Goal: Transaction & Acquisition: Book appointment/travel/reservation

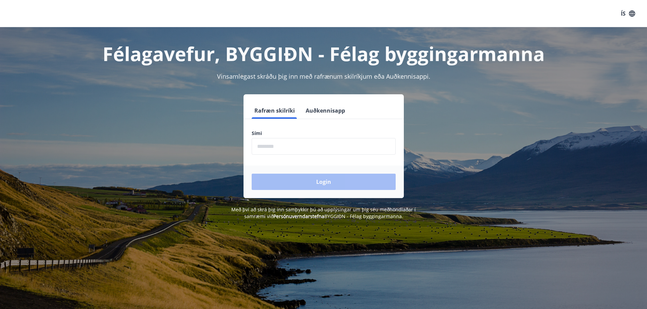
click at [303, 144] on input "phone" at bounding box center [324, 146] width 144 height 17
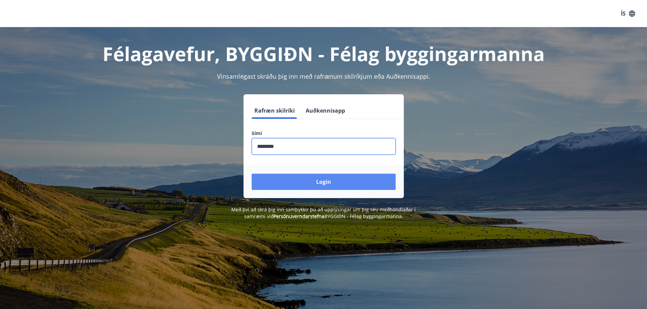
click at [306, 182] on button "Login" at bounding box center [324, 182] width 144 height 16
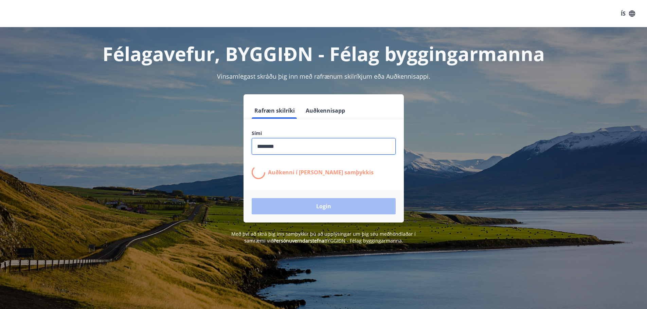
click at [269, 146] on input "phone" at bounding box center [324, 146] width 144 height 17
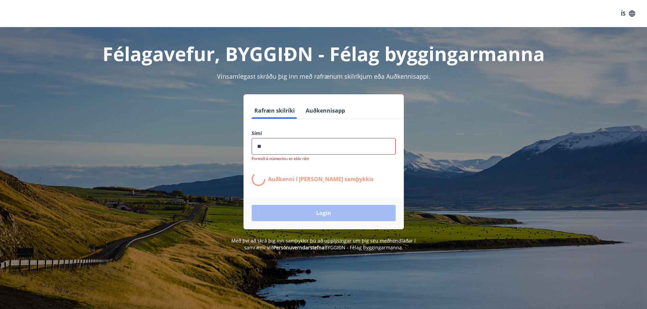
type input "*"
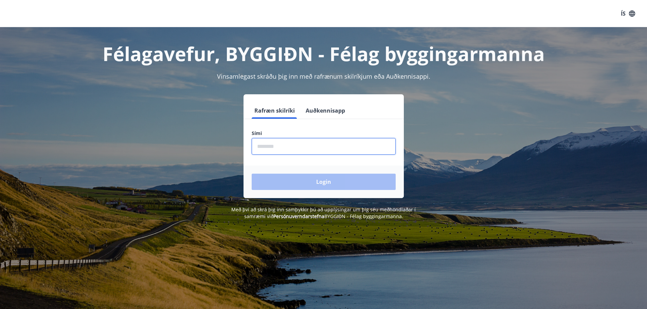
click at [269, 146] on input "phone" at bounding box center [324, 146] width 144 height 17
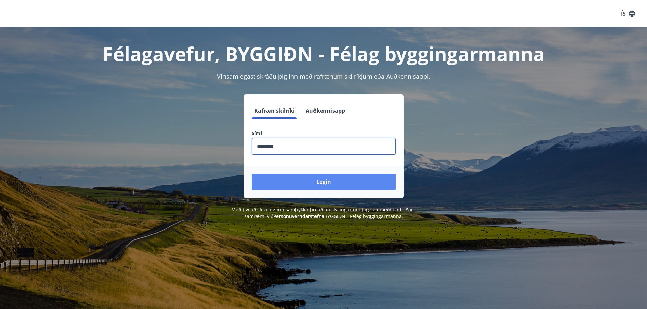
type input "********"
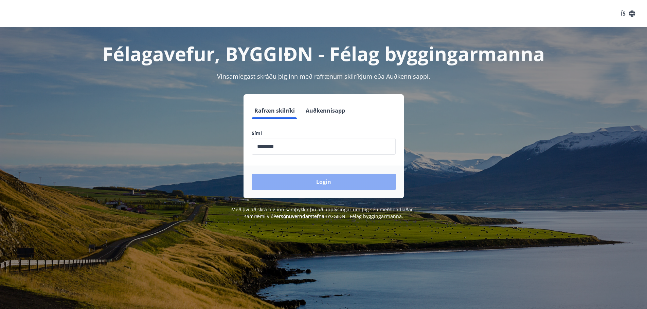
click at [327, 181] on button "Login" at bounding box center [324, 182] width 144 height 16
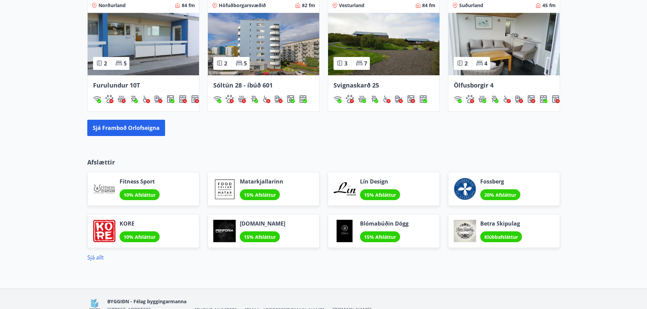
scroll to position [476, 0]
click at [140, 129] on button "Sjá framboð orlofseigna" at bounding box center [126, 128] width 78 height 16
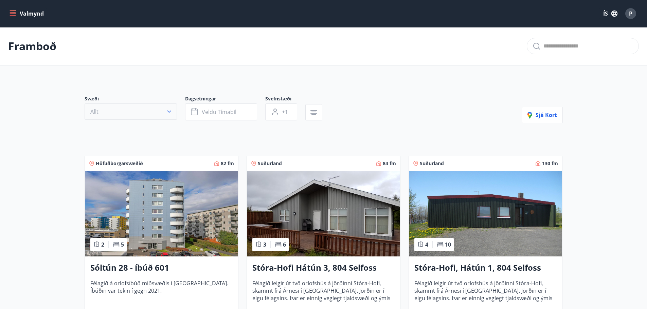
click at [169, 111] on icon "button" at bounding box center [169, 111] width 7 height 7
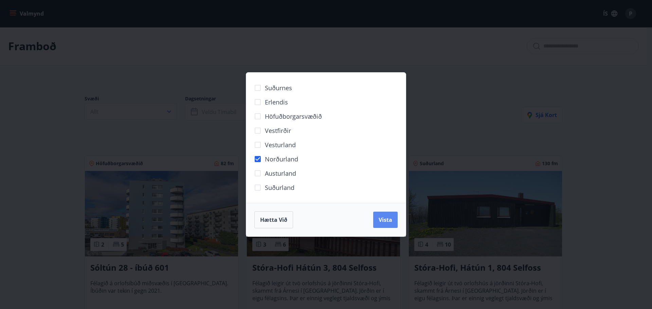
click at [389, 224] on button "Vista" at bounding box center [385, 220] width 24 height 16
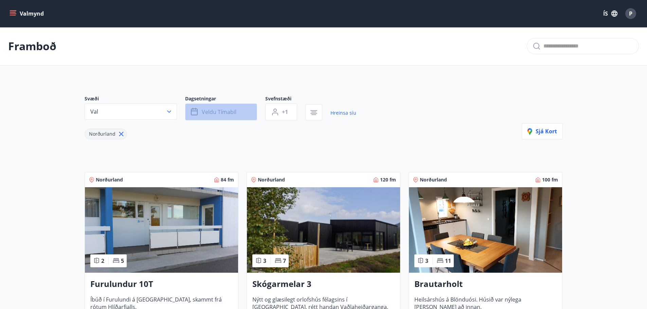
click at [234, 116] on button "Veldu tímabil" at bounding box center [221, 112] width 72 height 17
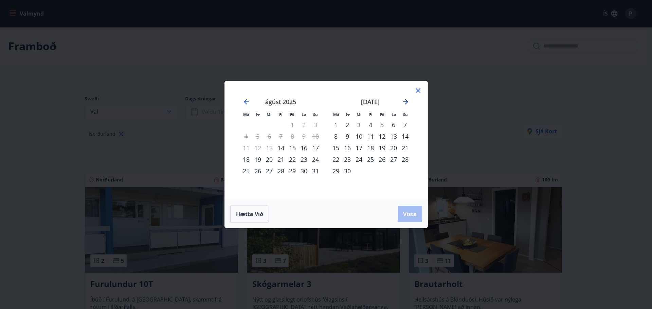
click at [404, 102] on icon "Move forward to switch to the next month." at bounding box center [405, 101] width 5 height 5
click at [382, 149] on div "17" at bounding box center [382, 148] width 12 height 12
click at [405, 211] on span "Vista" at bounding box center [410, 214] width 14 height 7
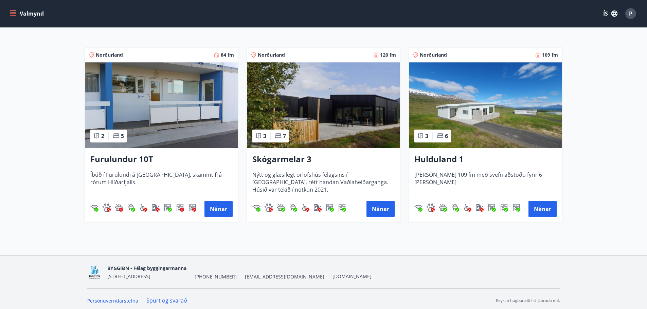
scroll to position [128, 0]
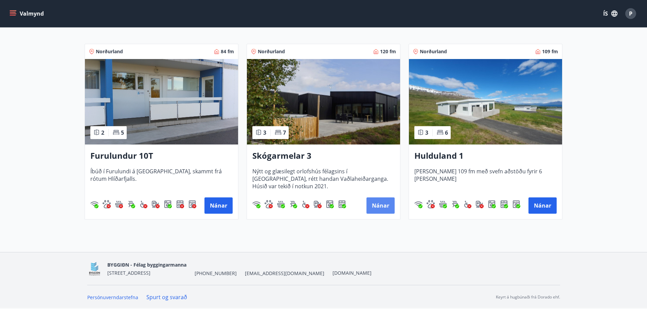
click at [378, 207] on button "Nánar" at bounding box center [381, 206] width 28 height 16
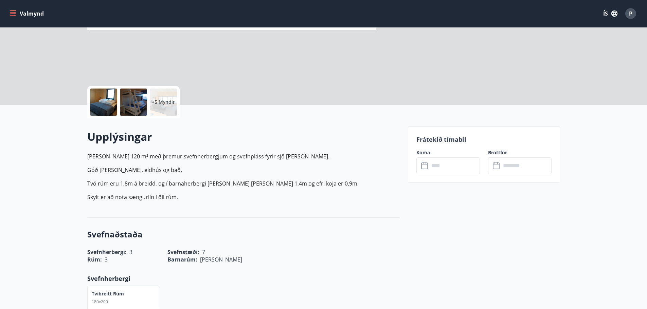
scroll to position [102, 0]
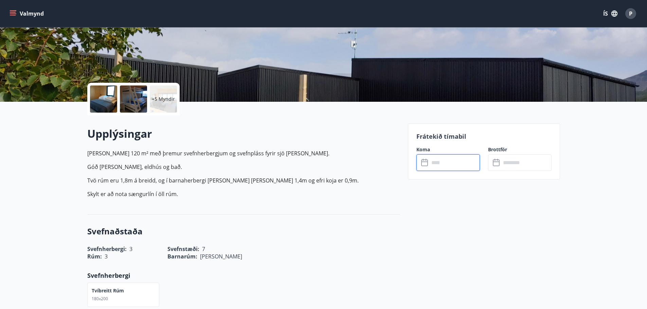
click at [430, 166] on input "text" at bounding box center [454, 163] width 51 height 17
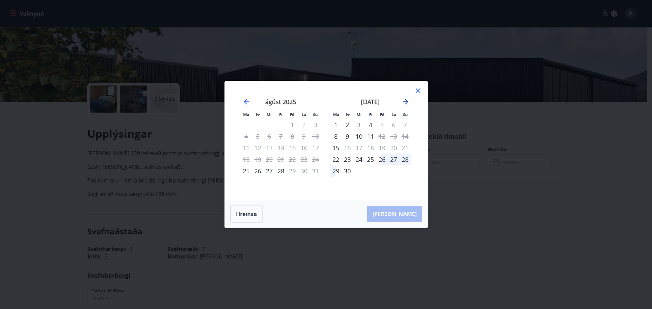
click at [407, 102] on icon "Move forward to switch to the next month." at bounding box center [405, 101] width 5 height 5
click at [416, 91] on icon at bounding box center [418, 91] width 8 height 8
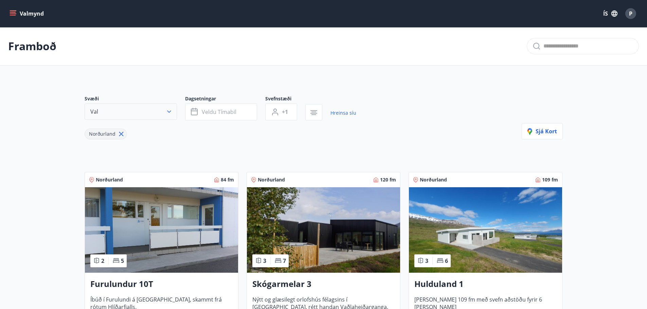
click at [170, 110] on icon "button" at bounding box center [169, 111] width 7 height 7
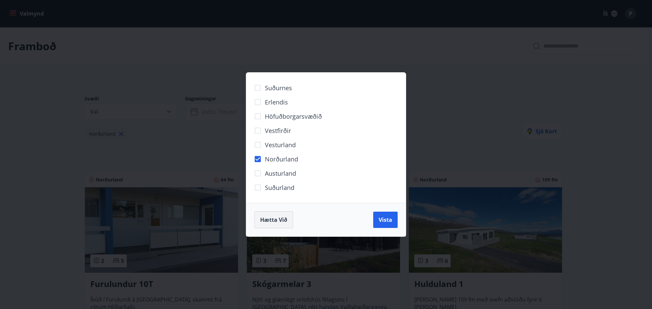
click at [275, 223] on span "Hætta við" at bounding box center [273, 219] width 27 height 7
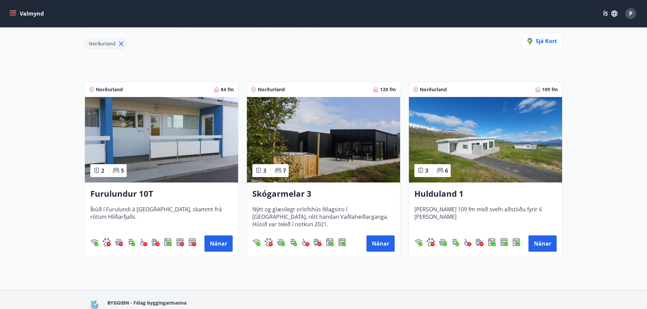
scroll to position [102, 0]
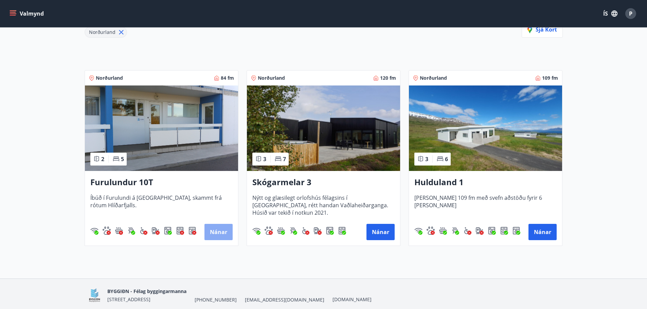
click at [214, 230] on button "Nánar" at bounding box center [218, 232] width 28 height 16
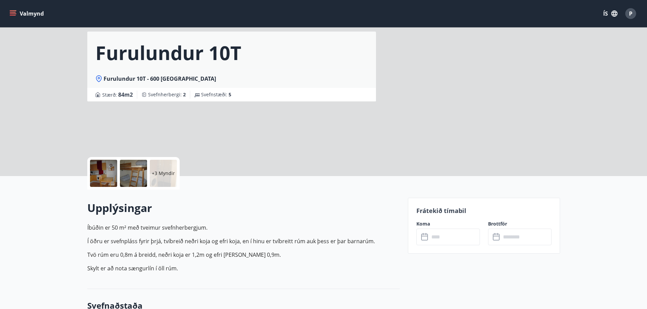
scroll to position [102, 0]
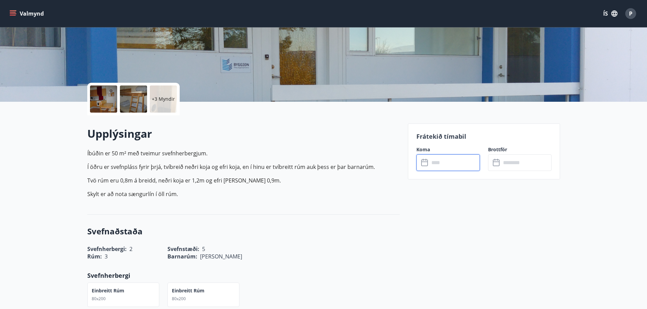
click at [445, 162] on input "text" at bounding box center [454, 163] width 51 height 17
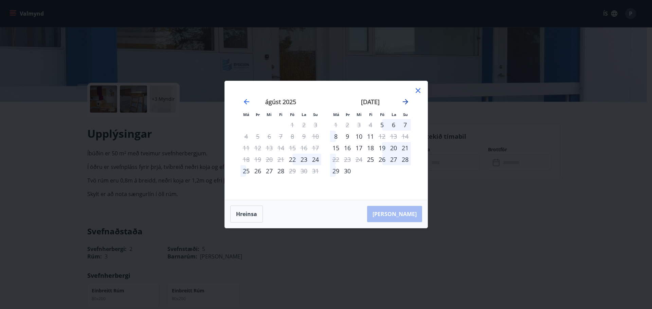
click at [404, 102] on icon "Move forward to switch to the next month." at bounding box center [405, 101] width 5 height 5
click at [420, 89] on icon at bounding box center [418, 91] width 8 height 8
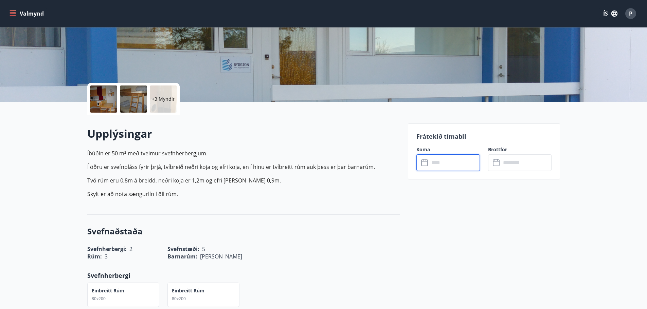
scroll to position [1, 0]
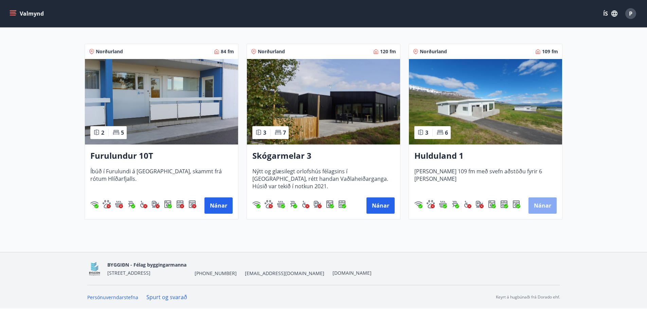
click at [538, 207] on button "Nánar" at bounding box center [543, 206] width 28 height 16
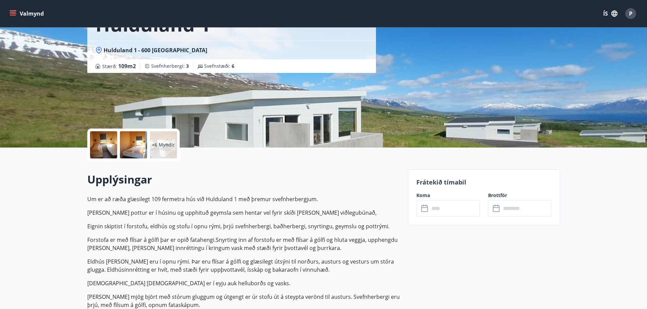
scroll to position [68, 0]
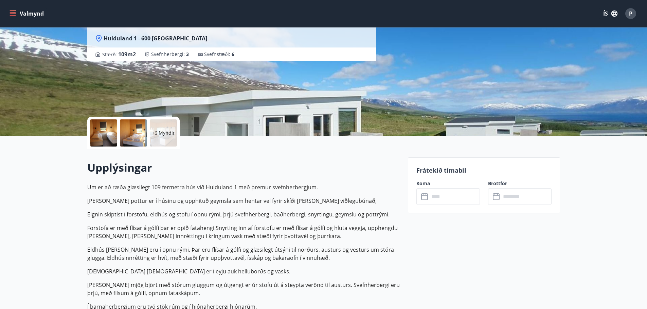
click at [444, 195] on input "text" at bounding box center [454, 197] width 51 height 17
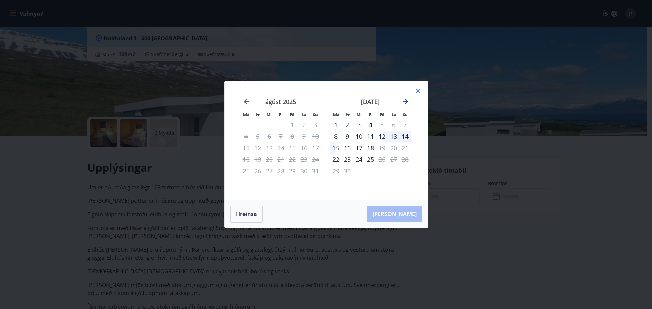
click at [407, 100] on icon "Move forward to switch to the next month." at bounding box center [406, 102] width 8 height 8
click at [417, 89] on icon at bounding box center [418, 91] width 8 height 8
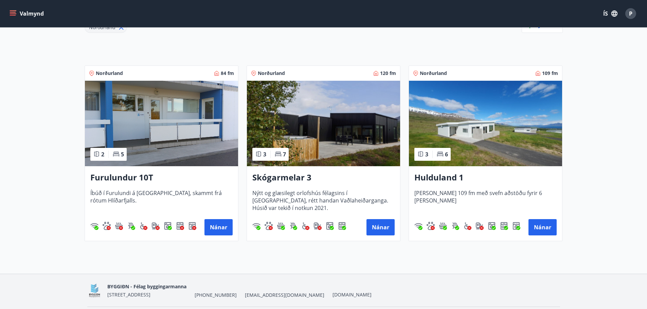
scroll to position [94, 0]
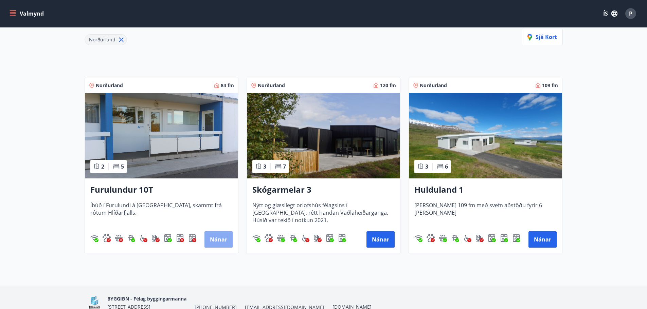
click at [218, 235] on button "Nánar" at bounding box center [218, 240] width 28 height 16
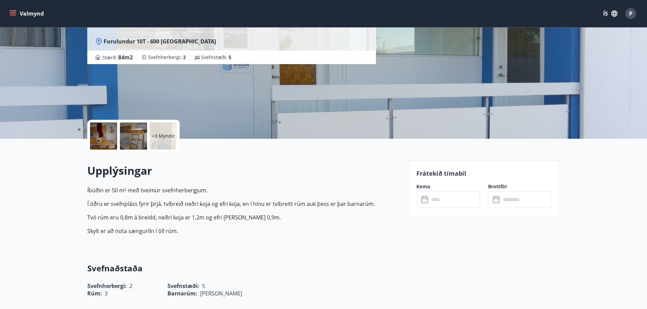
scroll to position [68, 0]
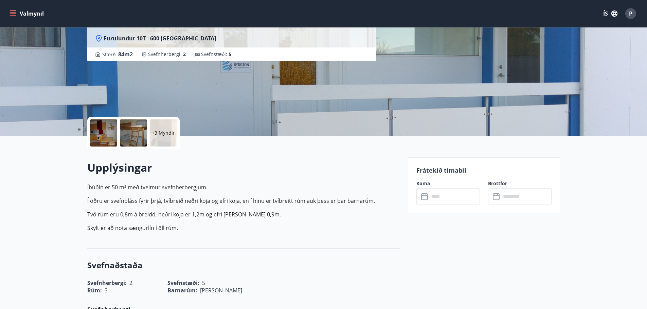
click at [440, 198] on input "text" at bounding box center [454, 197] width 51 height 17
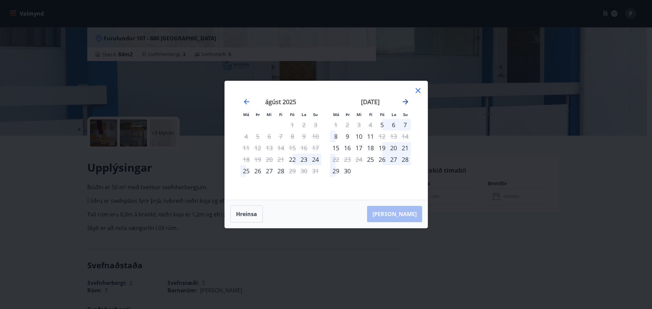
click at [406, 102] on icon "Move forward to switch to the next month." at bounding box center [405, 101] width 5 height 5
click at [418, 89] on icon at bounding box center [418, 91] width 8 height 8
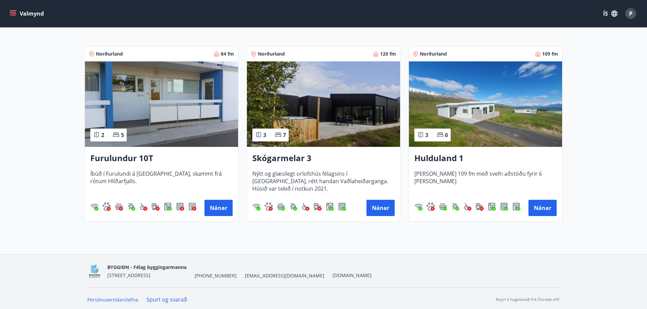
scroll to position [128, 0]
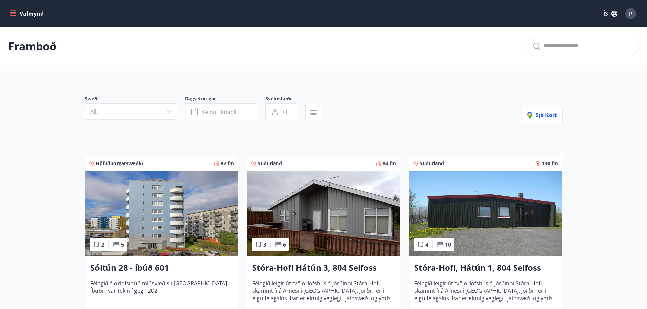
click at [36, 14] on button "Valmynd" at bounding box center [27, 13] width 38 height 12
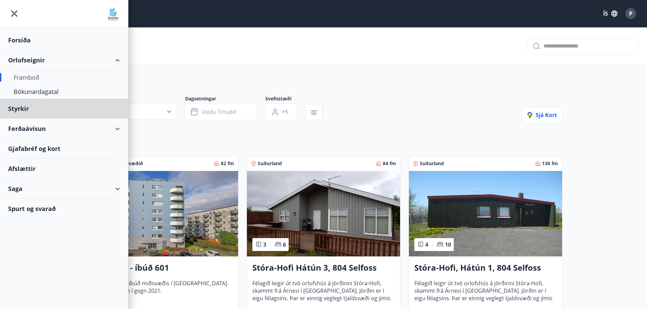
click at [24, 40] on div "Forsíða" at bounding box center [64, 40] width 112 height 20
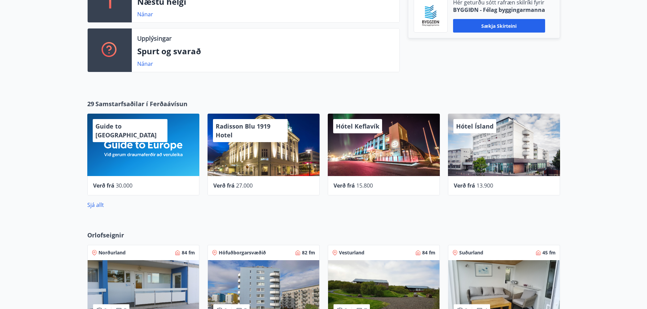
scroll to position [238, 0]
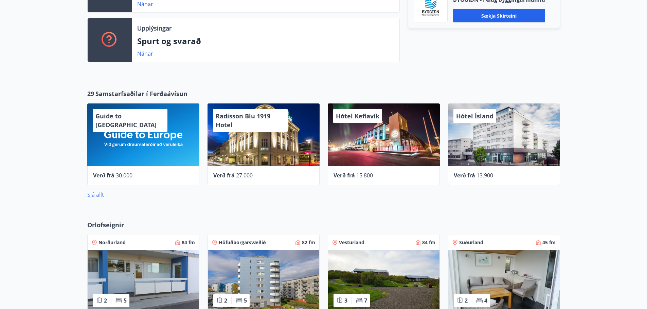
click at [92, 196] on link "Sjá allt" at bounding box center [95, 194] width 17 height 7
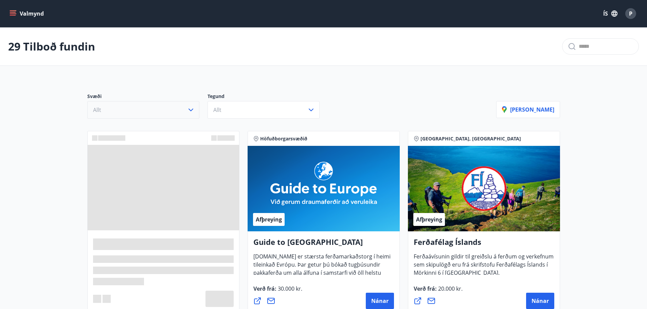
click at [191, 109] on icon "button" at bounding box center [191, 110] width 8 height 8
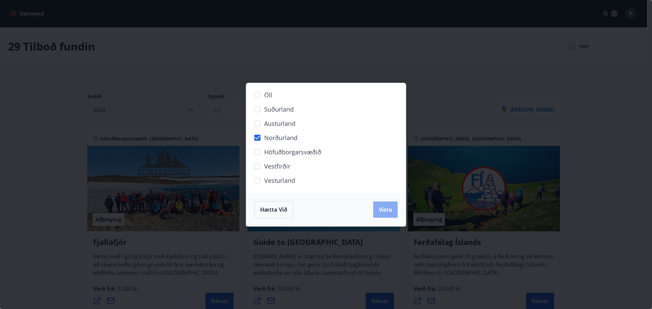
click at [387, 212] on span "Vista" at bounding box center [386, 209] width 14 height 7
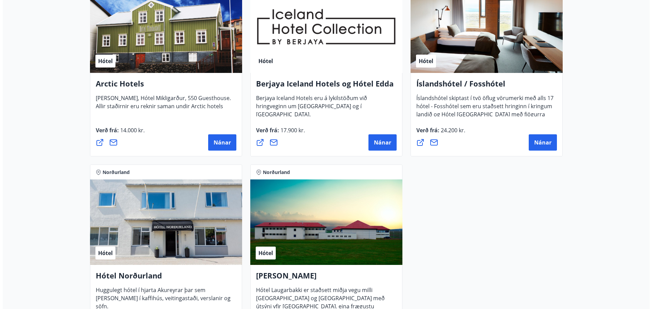
scroll to position [442, 0]
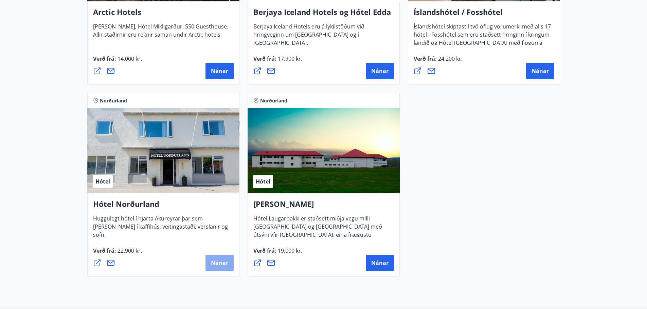
click at [214, 262] on span "Nánar" at bounding box center [219, 263] width 17 height 7
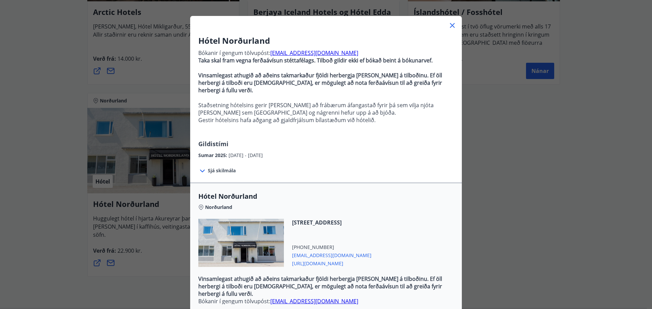
scroll to position [0, 0]
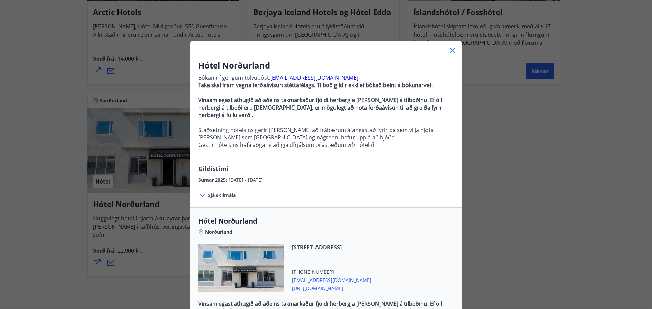
click at [450, 50] on icon at bounding box center [452, 50] width 5 height 5
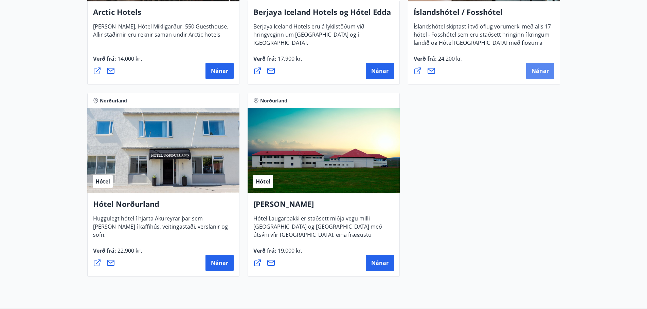
click at [539, 69] on span "Nánar" at bounding box center [540, 70] width 17 height 7
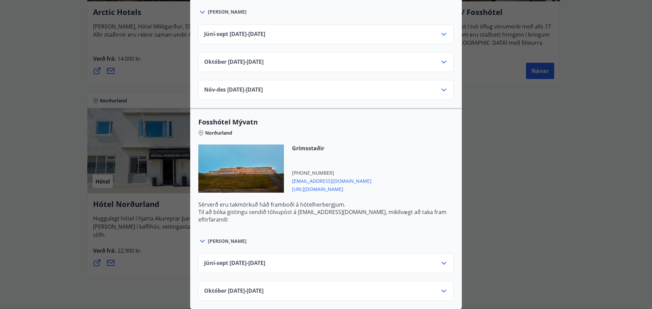
scroll to position [367, 0]
click at [443, 287] on icon at bounding box center [444, 291] width 8 height 8
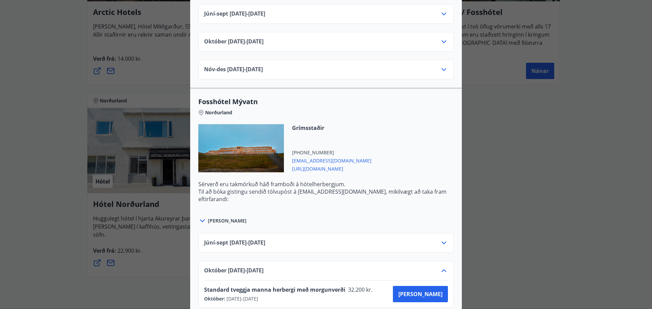
scroll to position [394, 0]
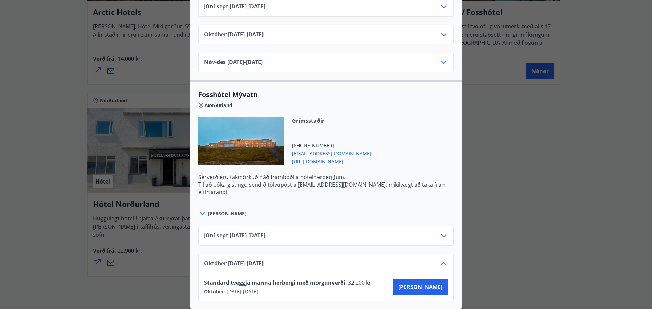
click at [443, 263] on icon at bounding box center [444, 264] width 5 height 3
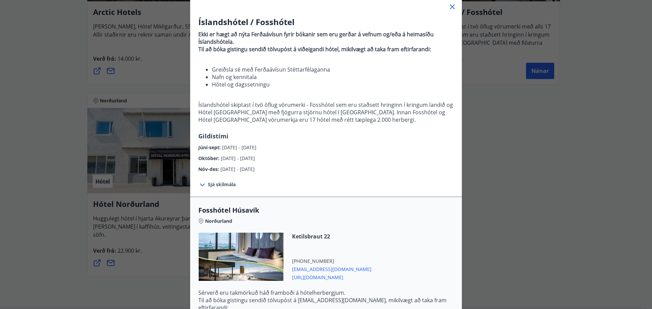
scroll to position [27, 0]
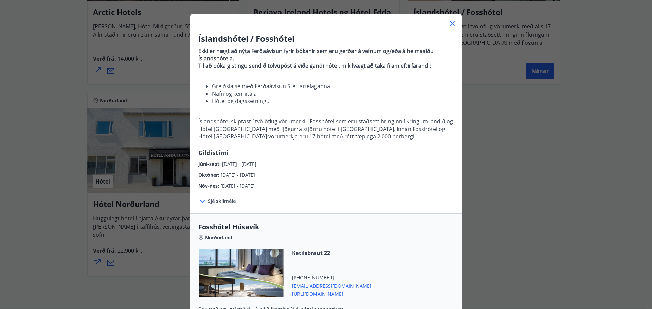
click at [202, 202] on icon at bounding box center [202, 202] width 8 height 8
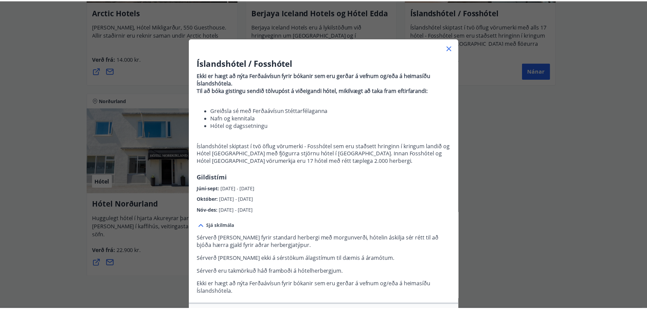
scroll to position [0, 0]
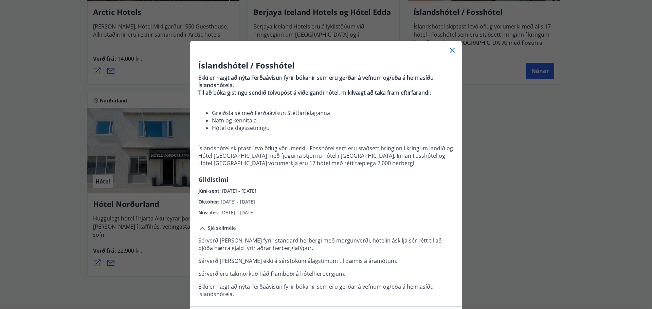
click at [199, 229] on icon at bounding box center [202, 229] width 8 height 8
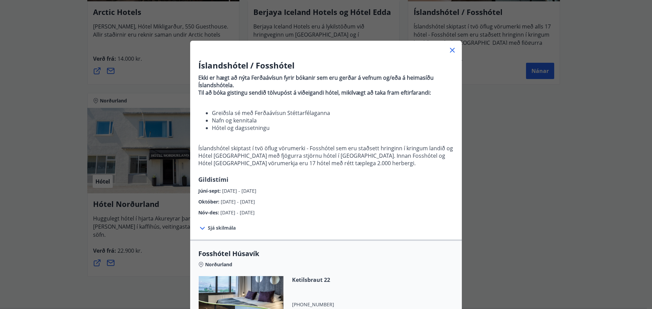
click at [450, 50] on icon at bounding box center [452, 50] width 8 height 8
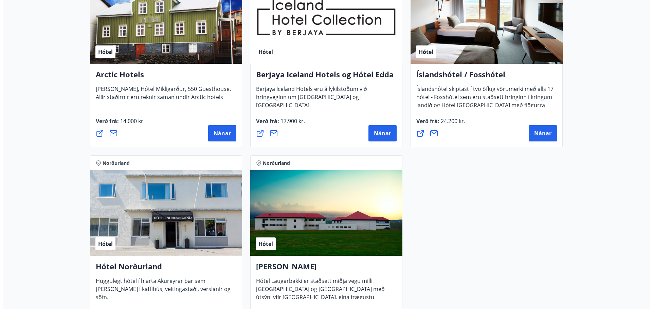
scroll to position [374, 0]
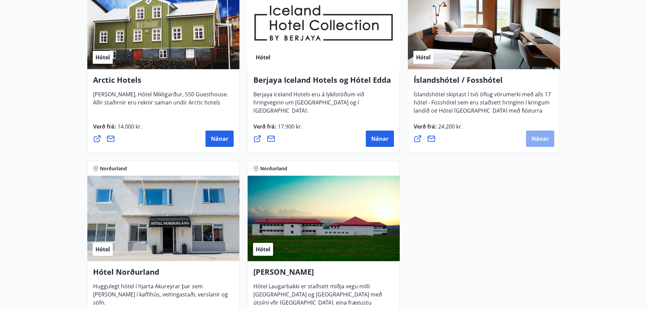
click at [537, 139] on span "Nánar" at bounding box center [540, 138] width 17 height 7
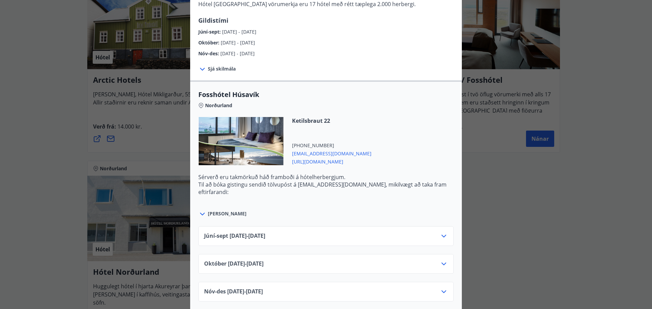
scroll to position [170, 0]
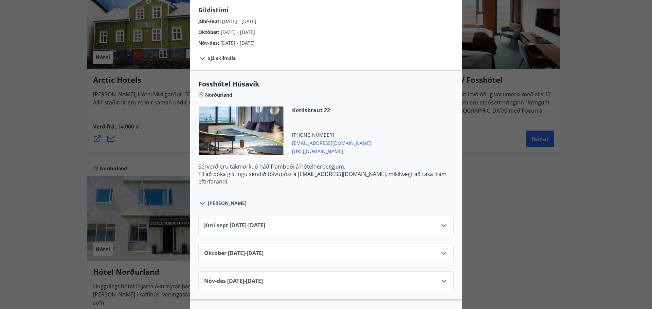
click at [443, 255] on icon at bounding box center [444, 254] width 8 height 8
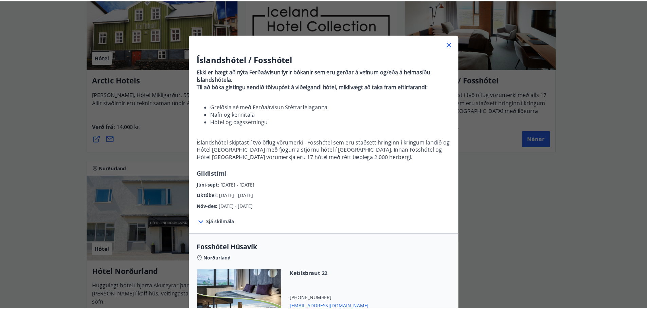
scroll to position [0, 0]
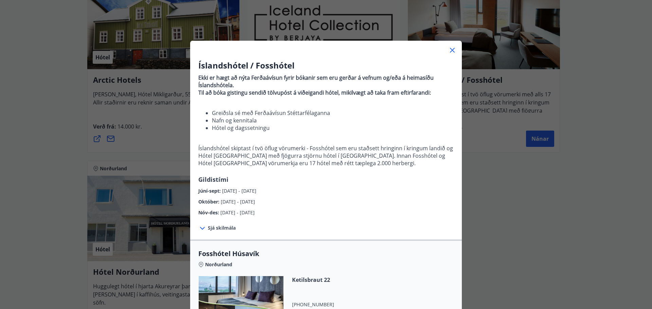
click at [450, 49] on icon at bounding box center [452, 50] width 8 height 8
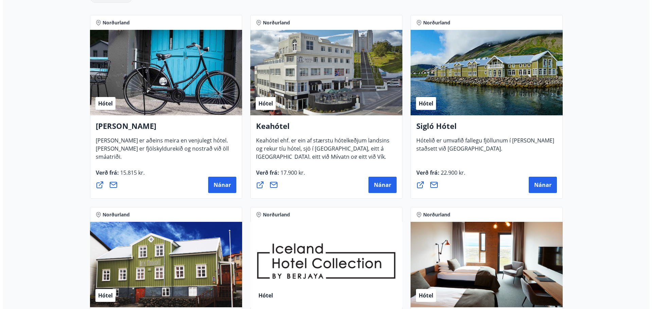
scroll to position [136, 0]
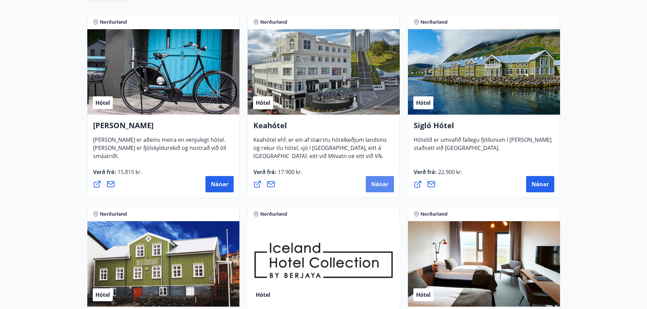
click at [376, 185] on span "Nánar" at bounding box center [379, 184] width 17 height 7
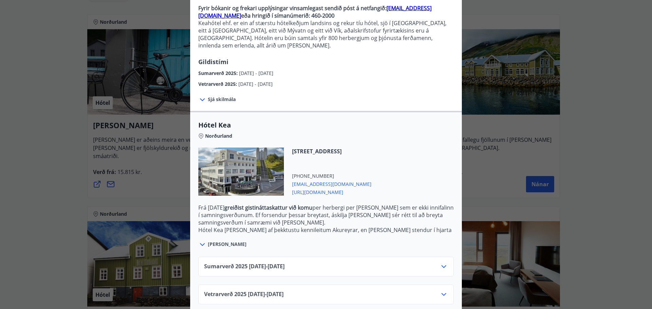
scroll to position [71, 0]
click at [441, 290] on icon at bounding box center [444, 294] width 8 height 8
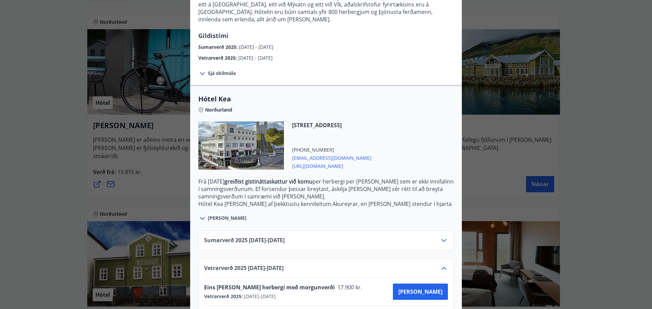
scroll to position [126, 0]
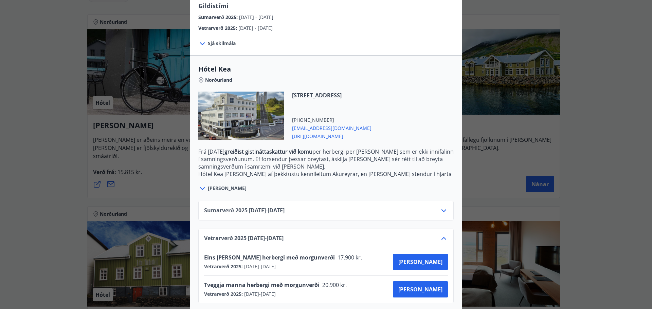
click at [444, 235] on icon at bounding box center [444, 239] width 8 height 8
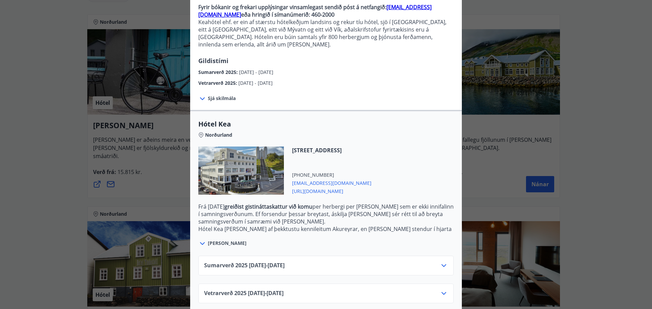
click at [442, 265] on icon at bounding box center [444, 266] width 5 height 3
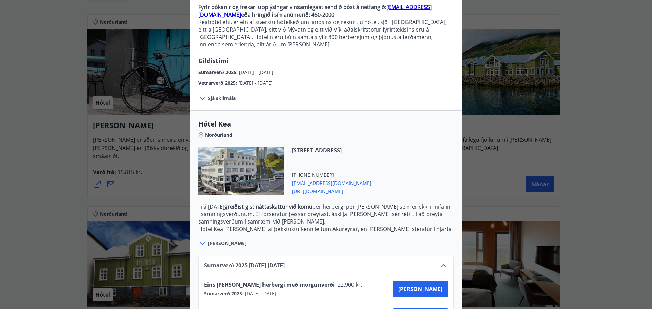
scroll to position [126, 0]
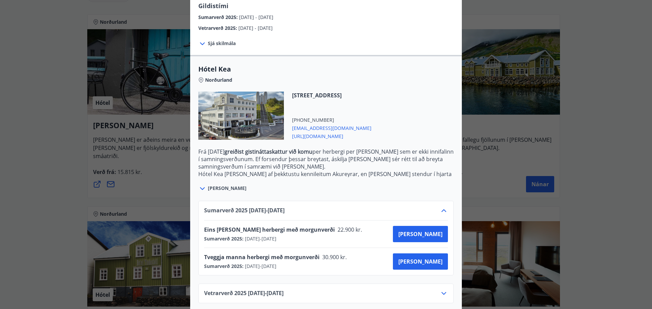
click at [446, 201] on div "Sumarverð [PHONE_NUMBER][DATE] - [DATE] Eins [PERSON_NAME] herbergi með morgunv…" at bounding box center [325, 238] width 255 height 75
click at [442, 207] on icon at bounding box center [444, 211] width 8 height 8
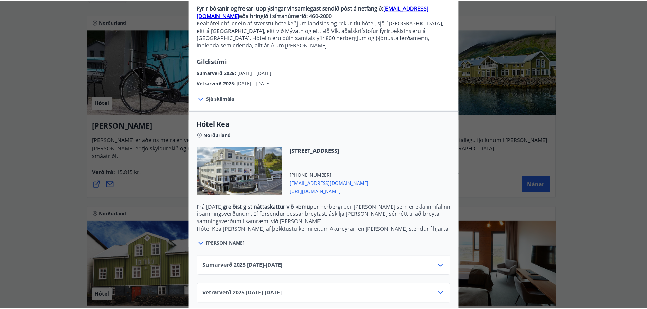
scroll to position [0, 0]
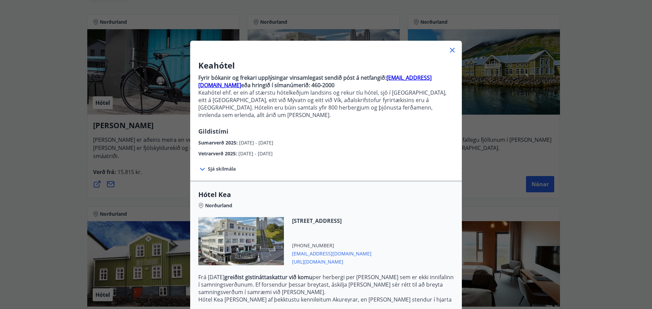
click at [449, 49] on icon at bounding box center [452, 50] width 8 height 8
